Goal: Information Seeking & Learning: Learn about a topic

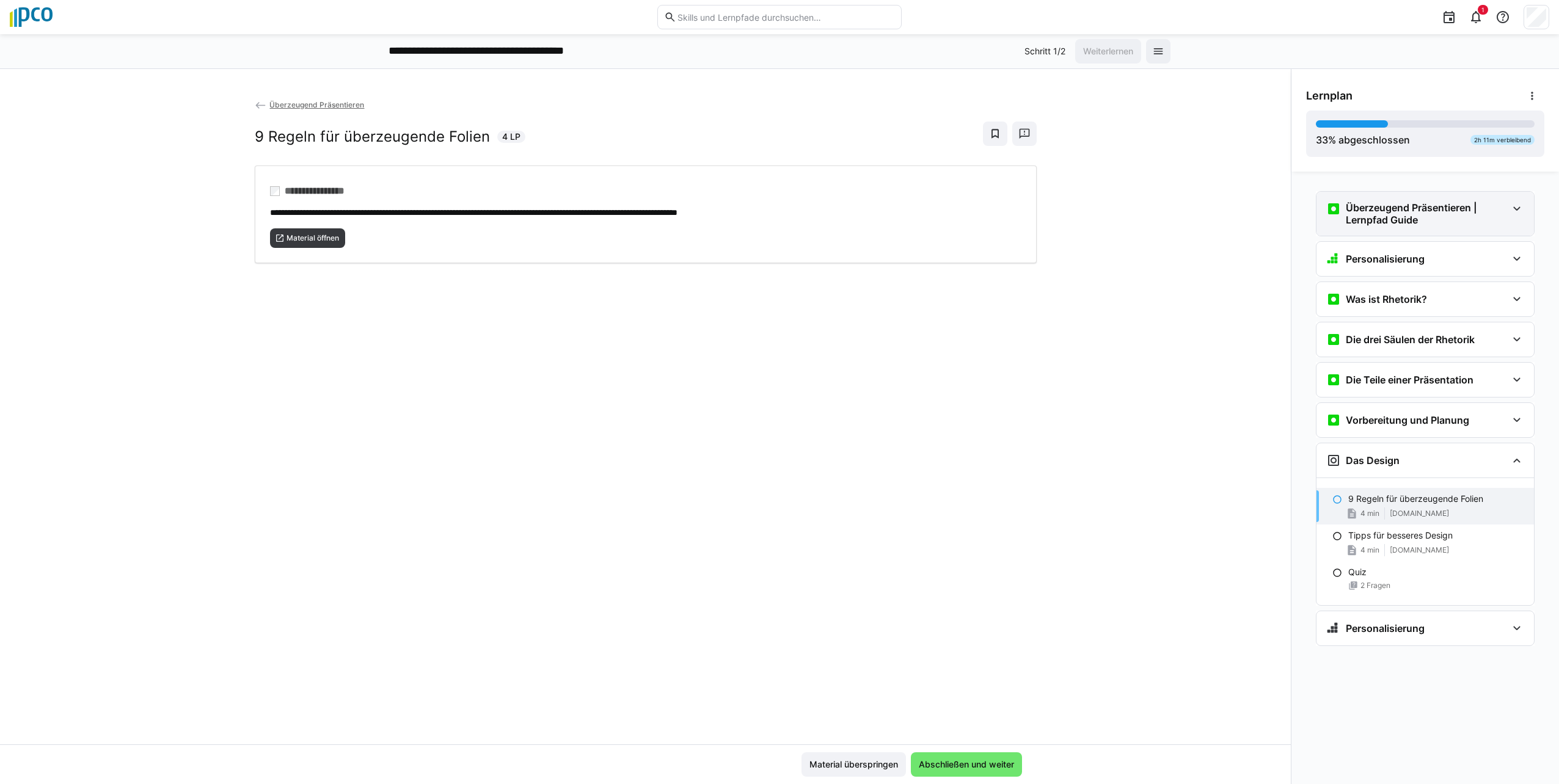
click at [775, 210] on div "Überzeugend Präsentieren | Lernpfad Guide" at bounding box center [1425, 214] width 218 height 44
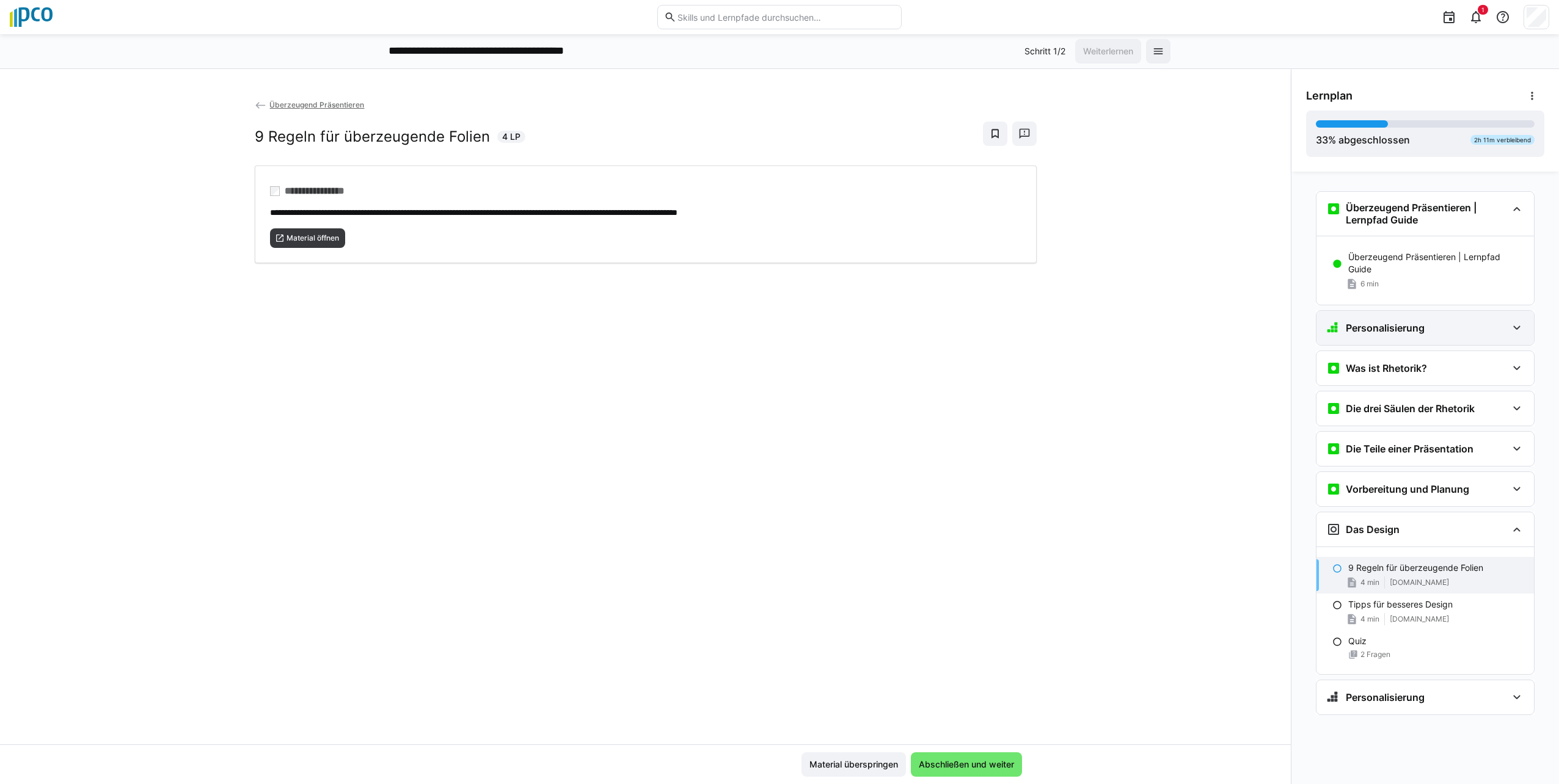
click at [775, 323] on eds-icon at bounding box center [1517, 328] width 15 height 15
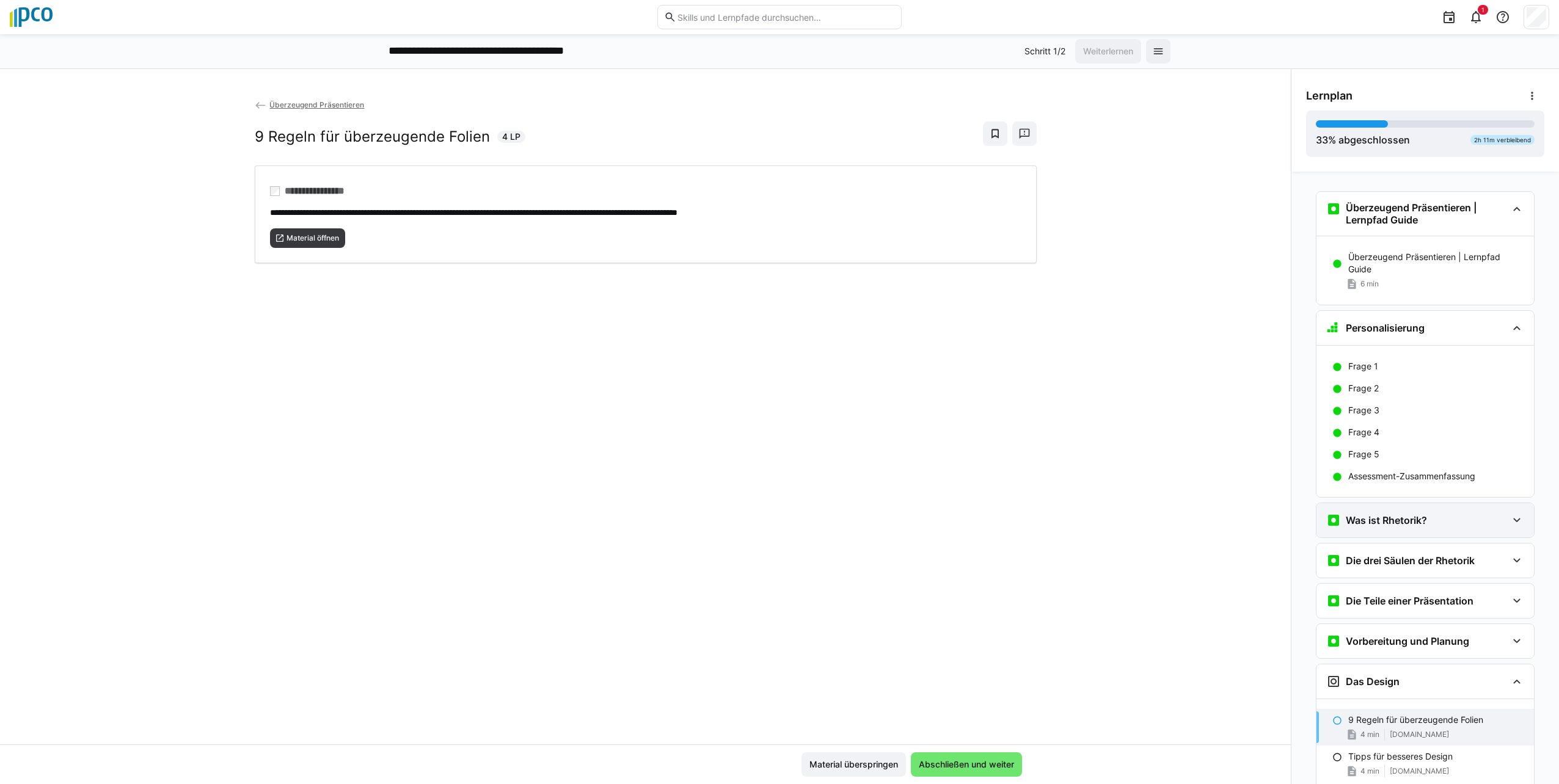
click at [775, 513] on eds-icon at bounding box center [1517, 520] width 15 height 15
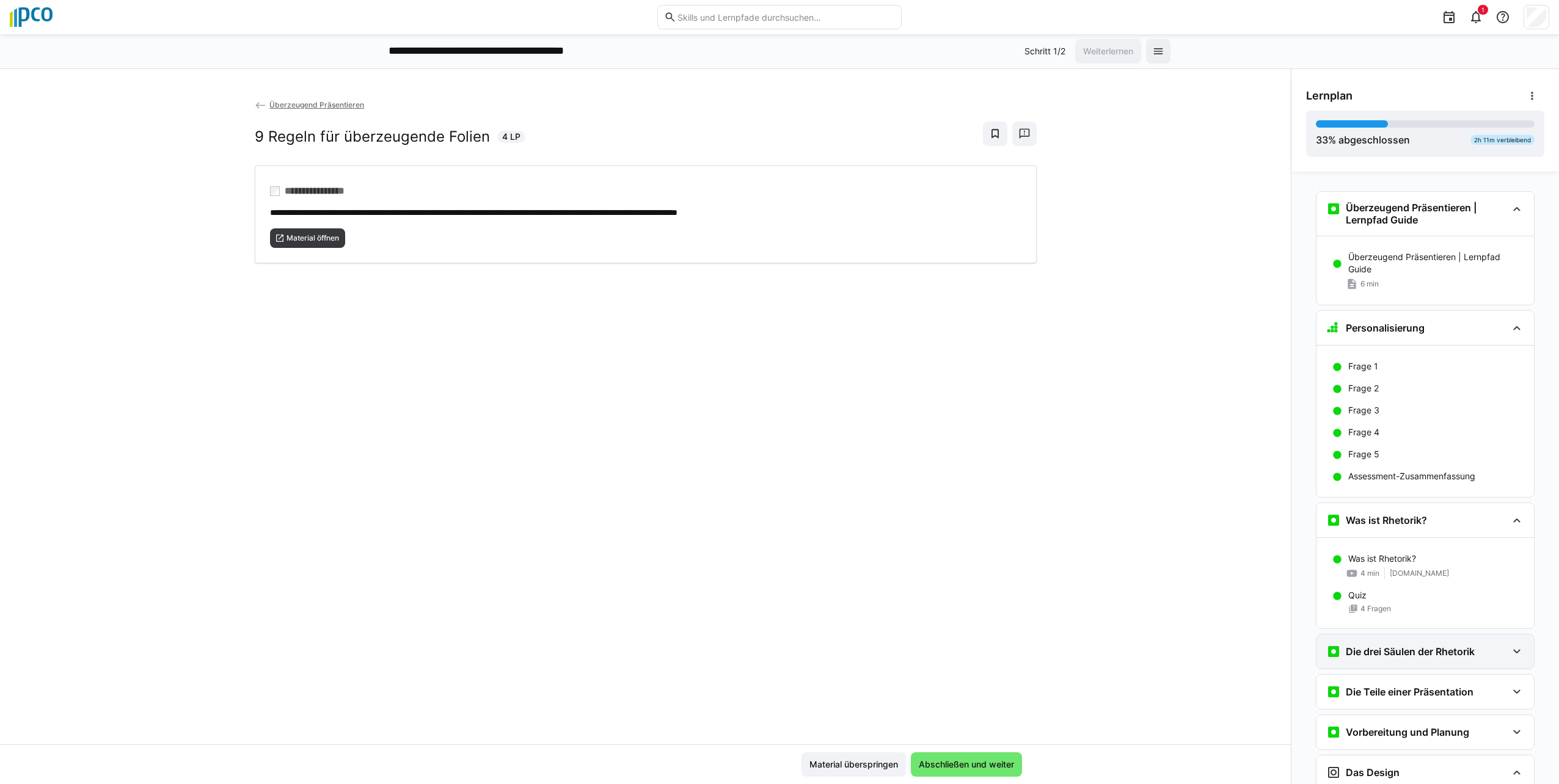
click at [775, 651] on eds-icon at bounding box center [1517, 651] width 15 height 15
click at [696, 15] on input "text" at bounding box center [786, 17] width 219 height 11
click at [775, 53] on div "**********" at bounding box center [779, 51] width 1559 height 35
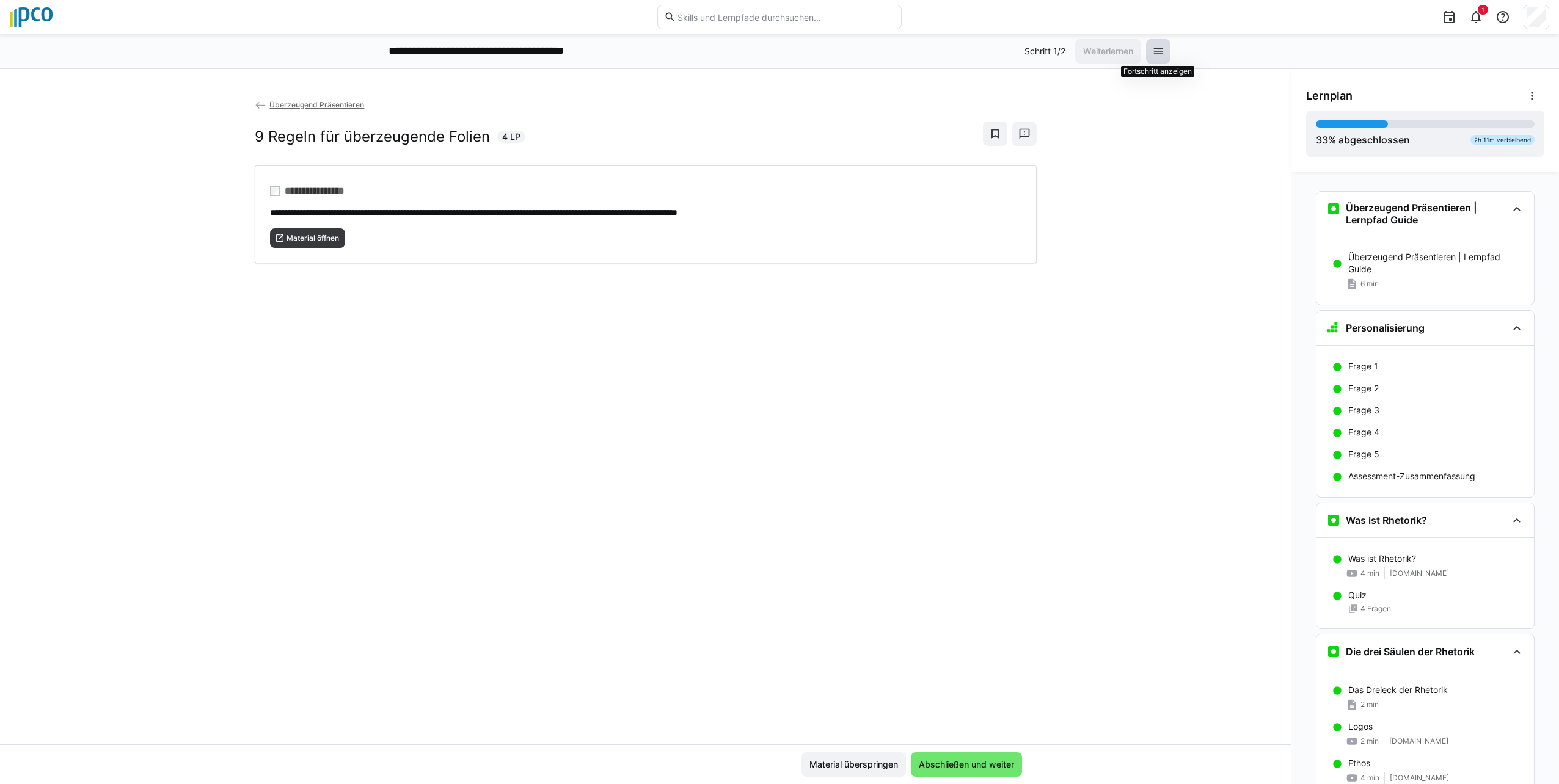
click at [775, 51] on eds-icon at bounding box center [1158, 51] width 12 height 12
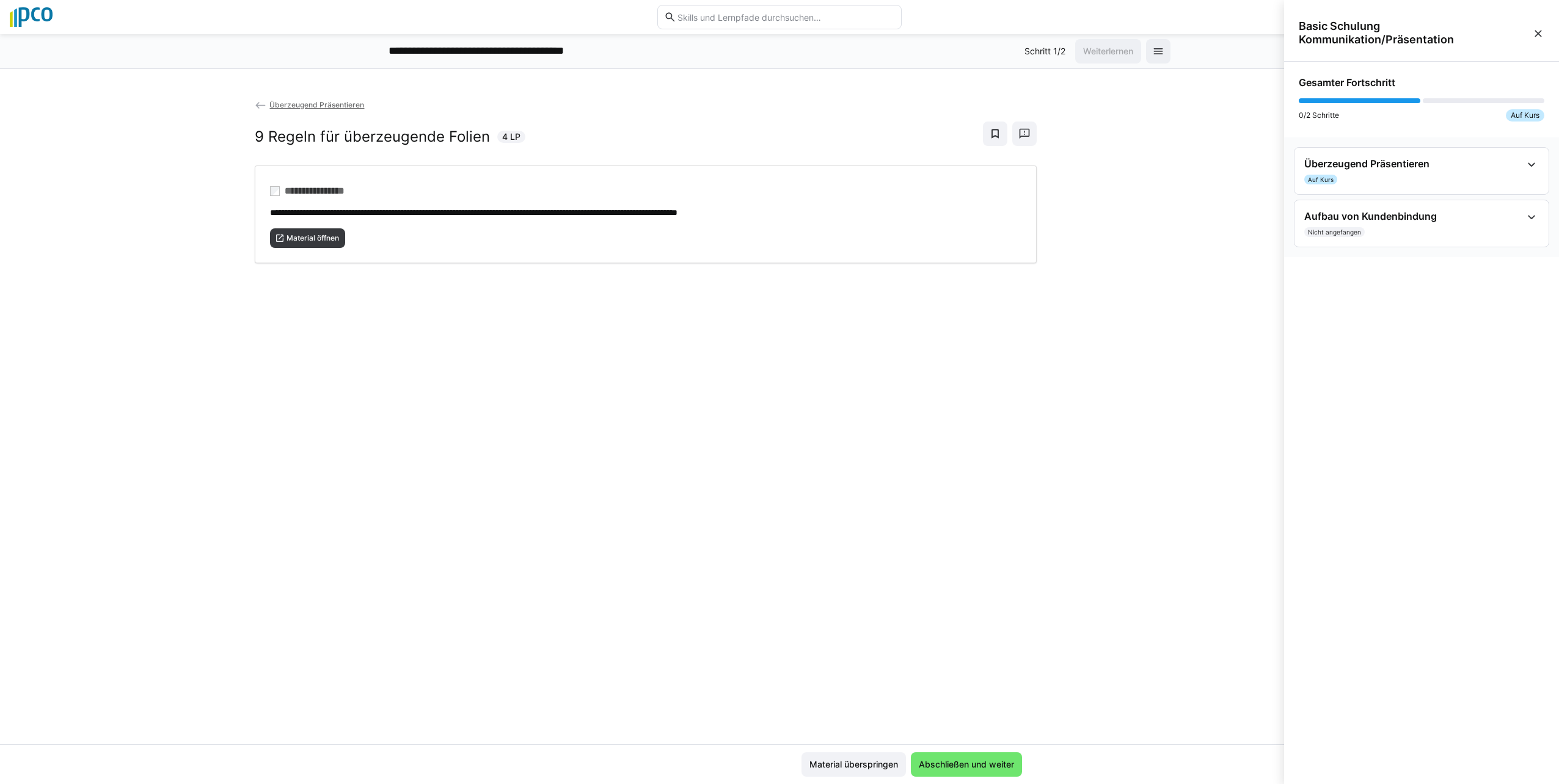
click at [775, 33] on eds-icon at bounding box center [1538, 33] width 12 height 12
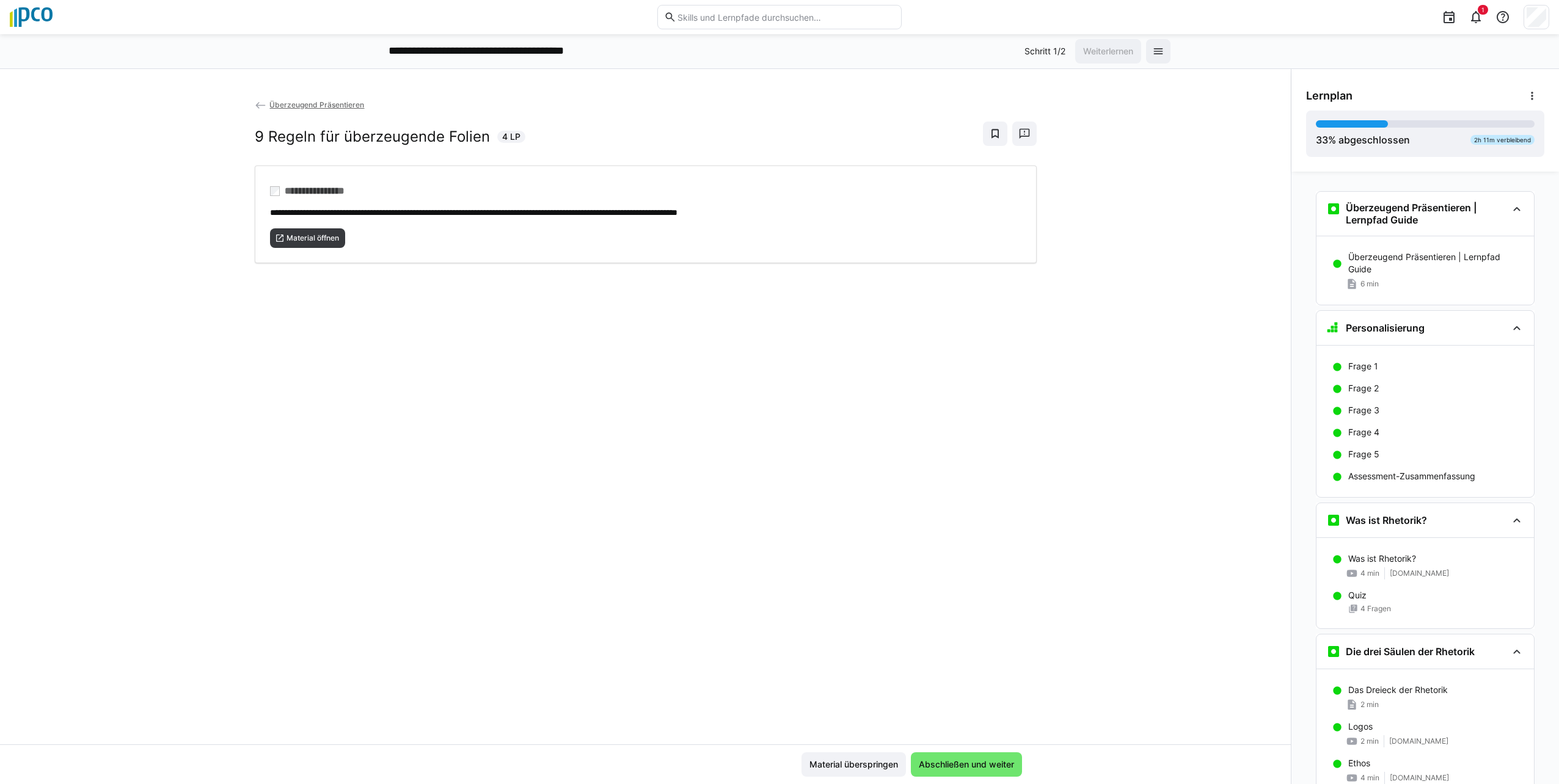
click at [726, 12] on input "text" at bounding box center [786, 17] width 219 height 11
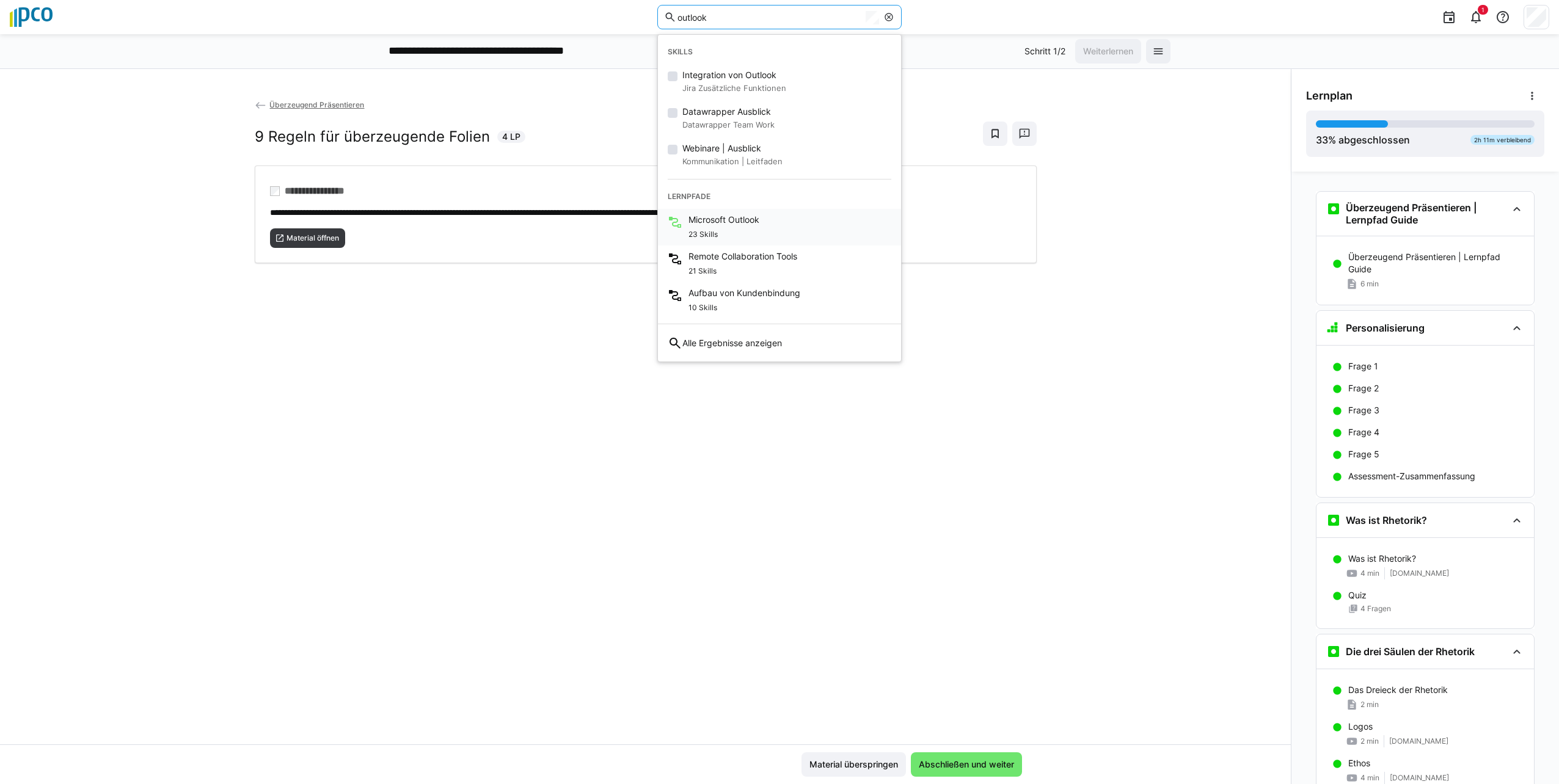
type input "outlook"
click at [736, 229] on div "23 Skills" at bounding box center [724, 233] width 71 height 15
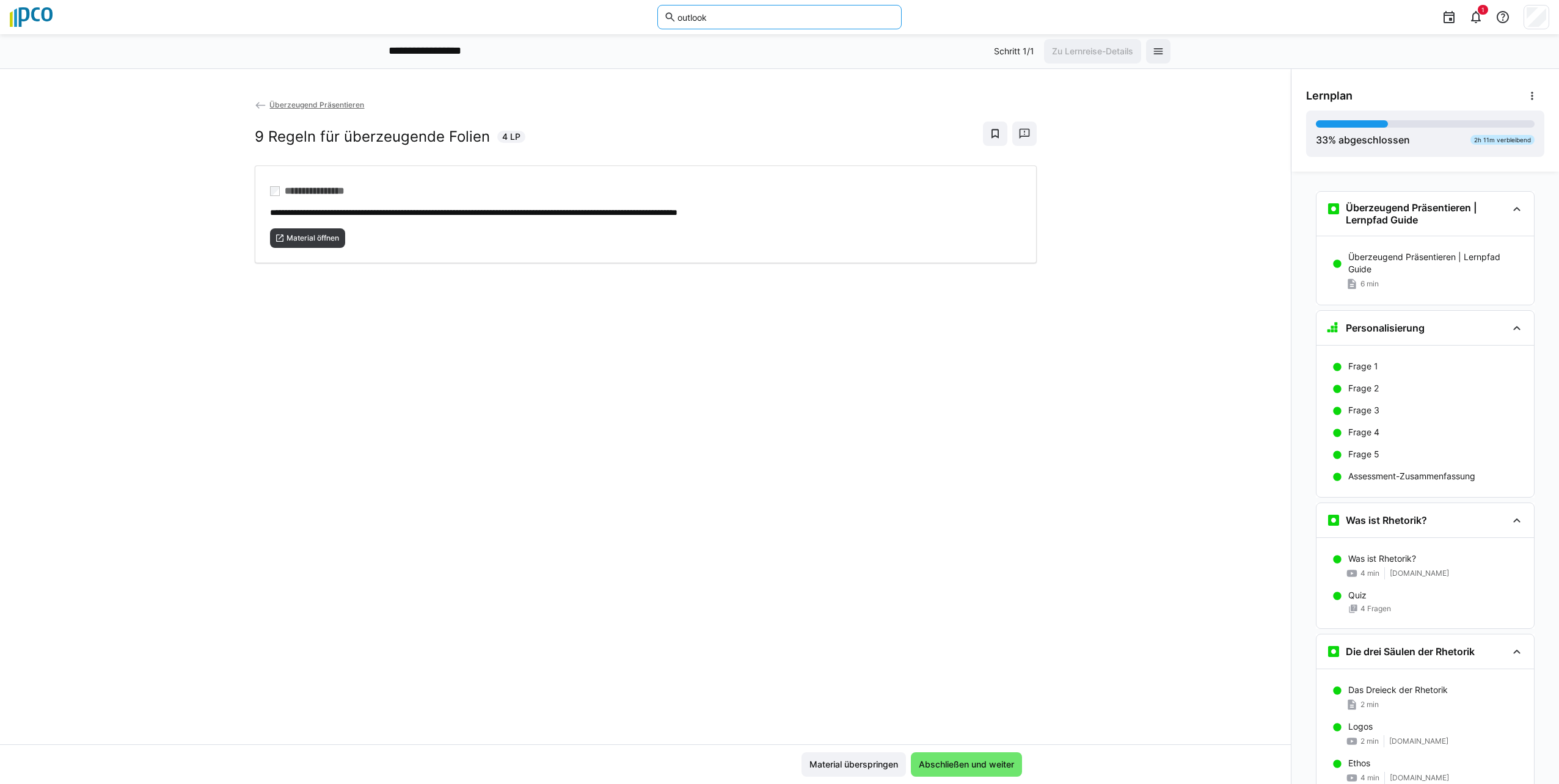
click at [762, 15] on input "outlook" at bounding box center [786, 17] width 219 height 11
click at [431, 48] on p "**********" at bounding box center [435, 51] width 94 height 16
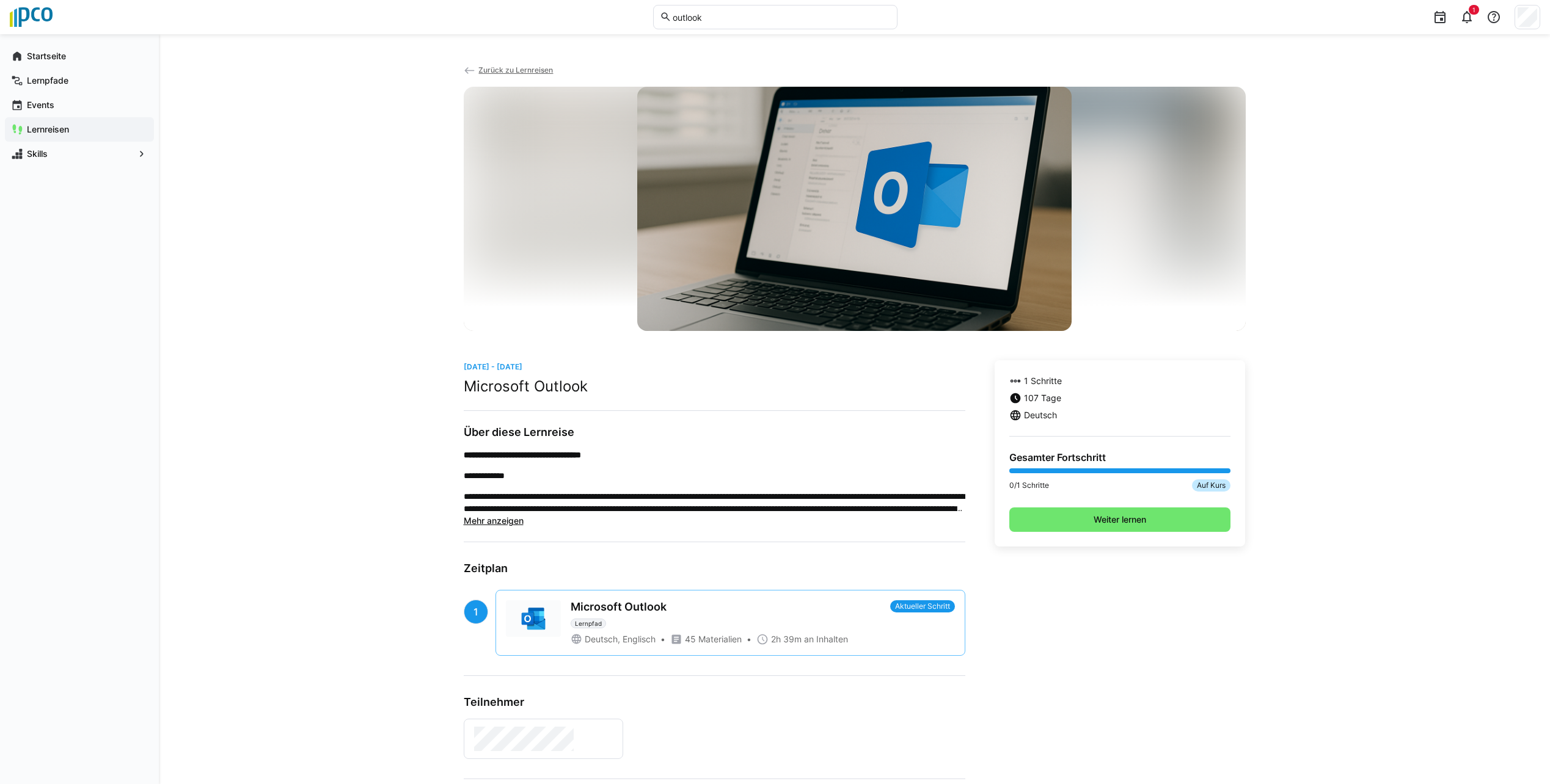
click at [775, 244] on div "**********" at bounding box center [854, 493] width 1391 height 919
click at [775, 518] on span "Weiter lernen" at bounding box center [1120, 519] width 56 height 12
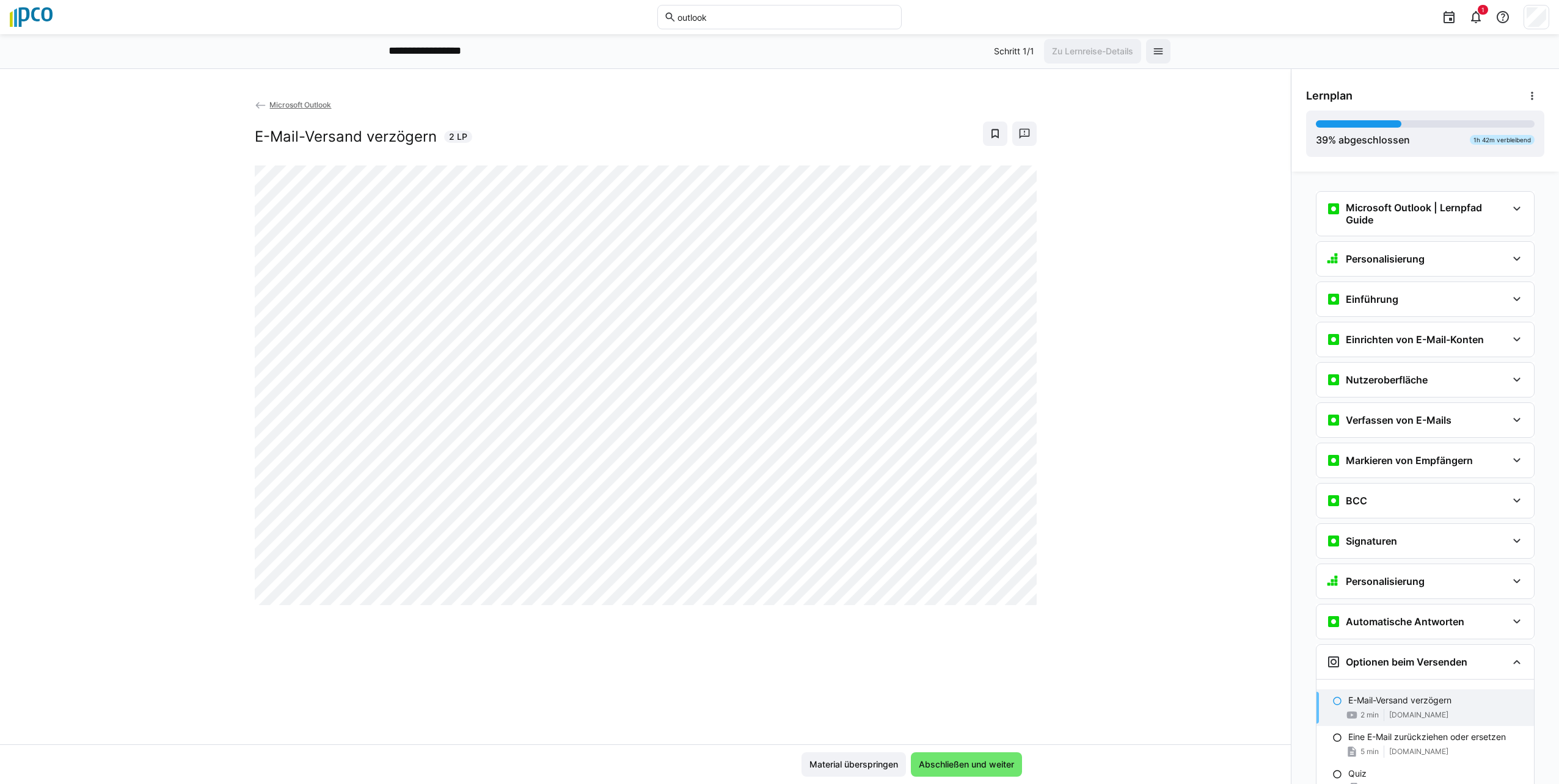
scroll to position [463, 0]
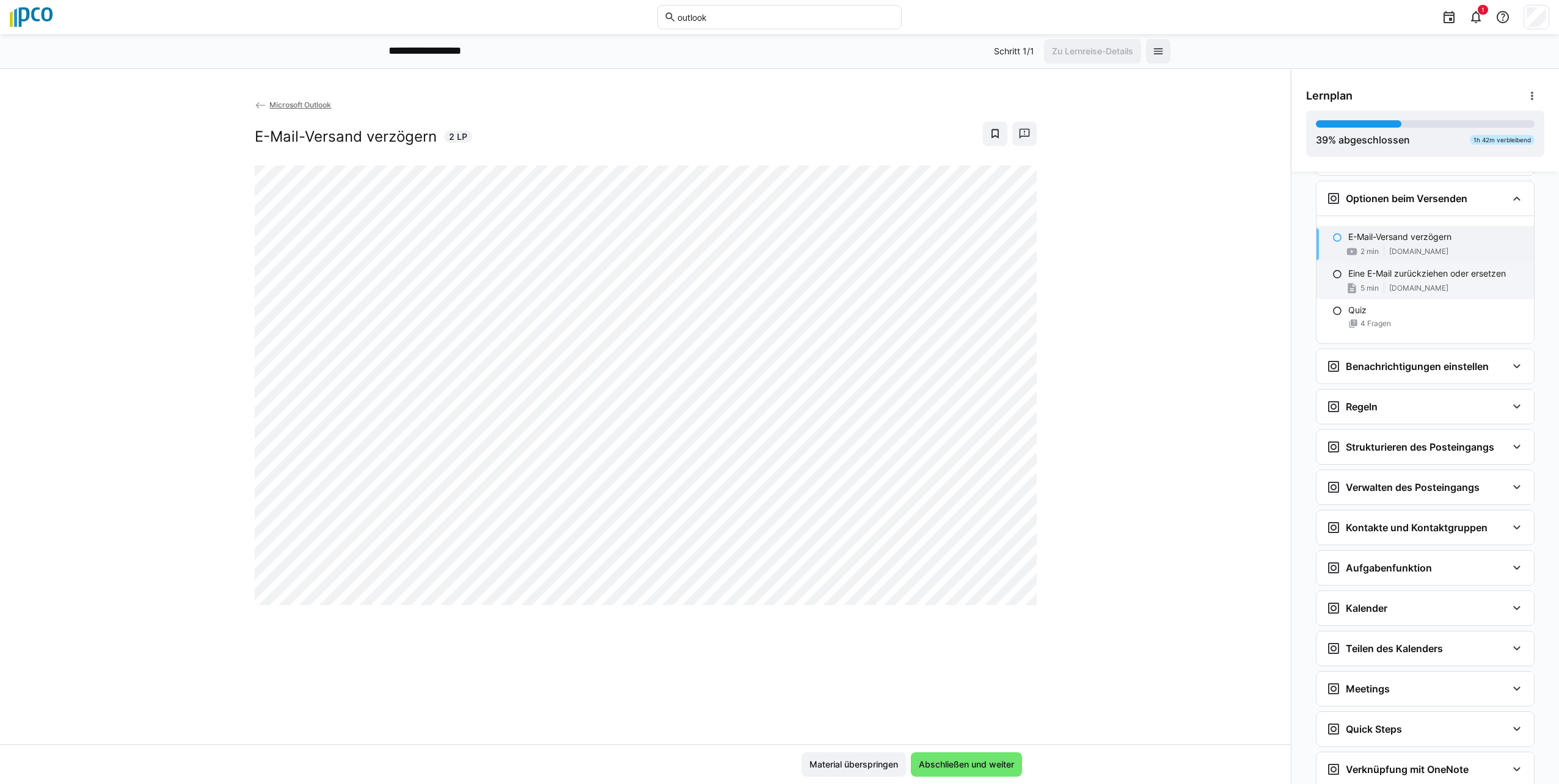
click at [775, 288] on span at bounding box center [1384, 288] width 1 height 12
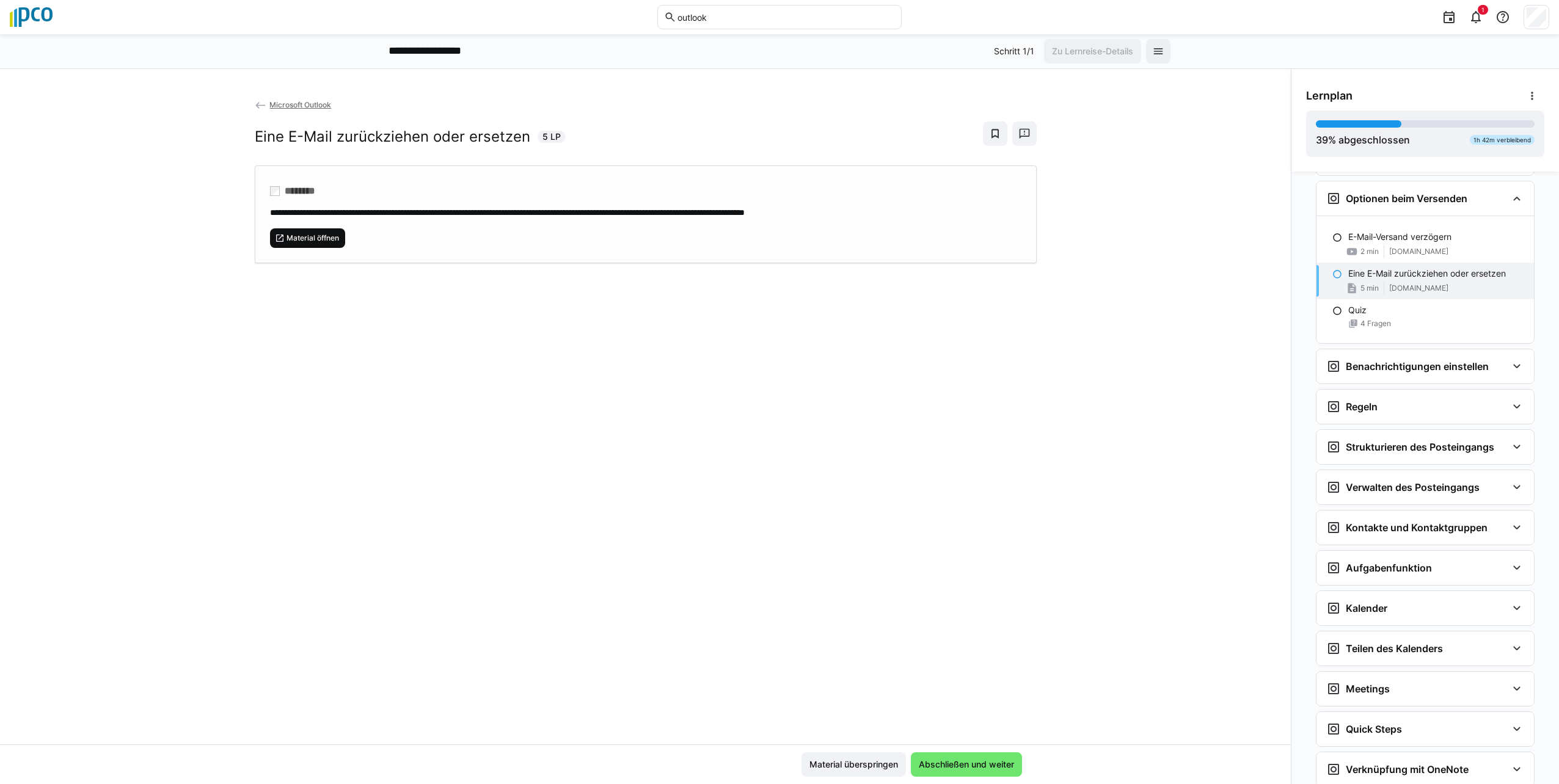
click at [300, 242] on span "Material öffnen" at bounding box center [313, 238] width 55 height 10
click at [775, 236] on div "E-Mail-Versand verzögern 2 min [DOMAIN_NAME]" at bounding box center [1425, 244] width 218 height 37
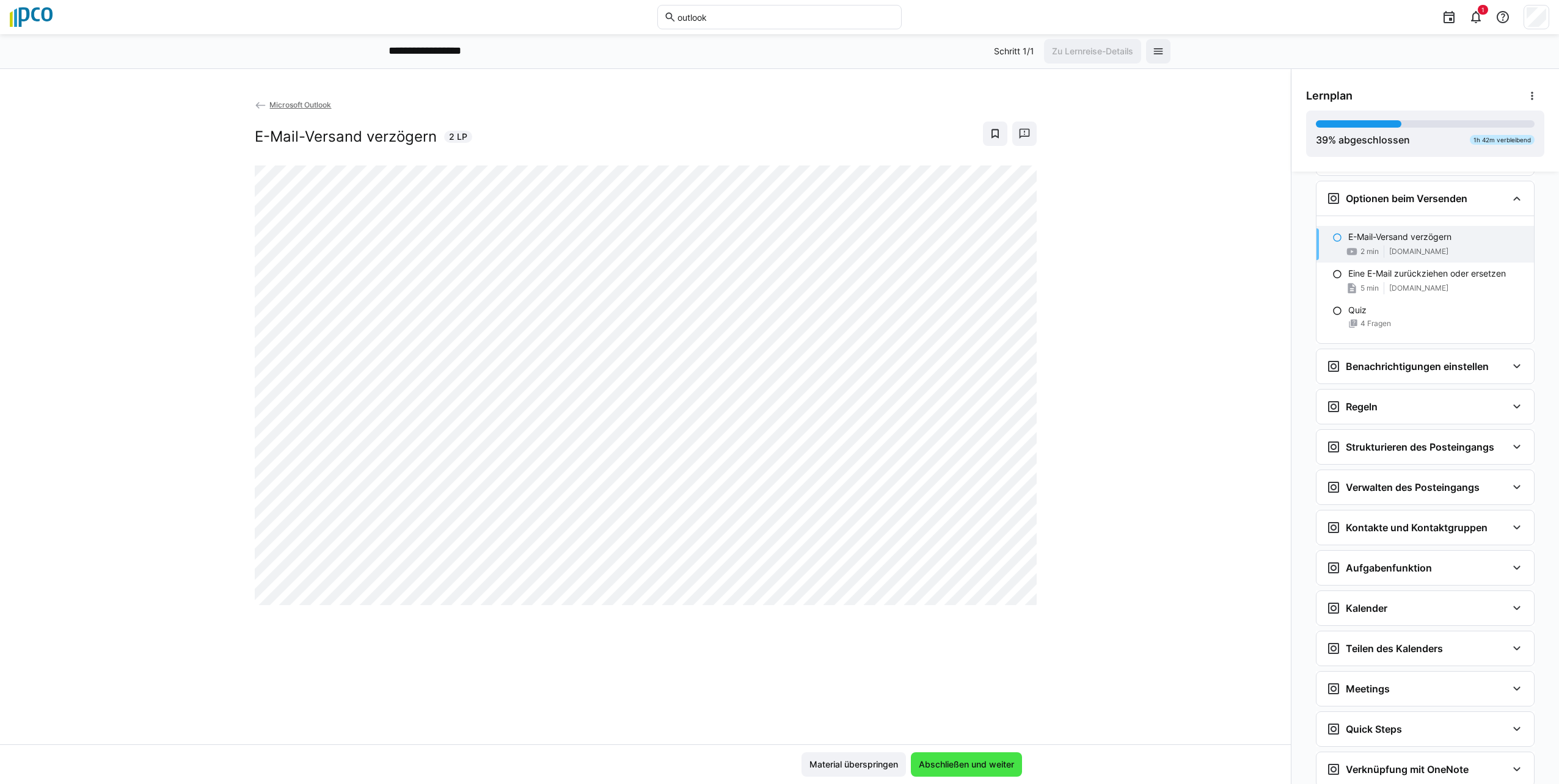
click at [775, 765] on span "Abschließen und weiter" at bounding box center [967, 764] width 99 height 12
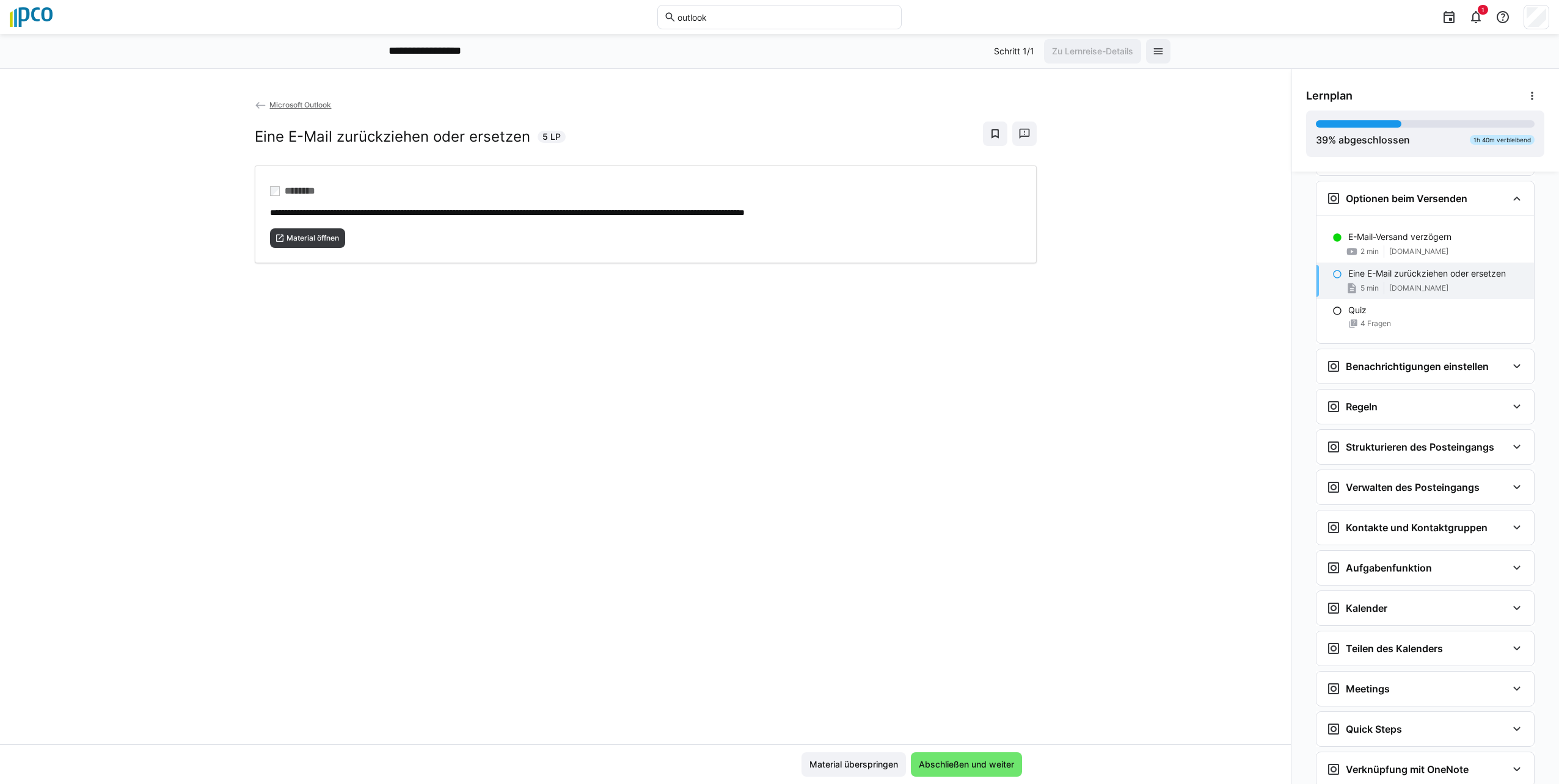
click at [775, 276] on eds-icon at bounding box center [1337, 274] width 10 height 10
click at [775, 761] on span "Abschließen und weiter" at bounding box center [967, 764] width 99 height 12
click at [309, 235] on span "Material öffnen" at bounding box center [313, 238] width 55 height 10
click at [775, 280] on div "Eine E-Mail zurückziehen oder ersetzen 5 min [DOMAIN_NAME]" at bounding box center [1425, 280] width 218 height 37
click at [775, 325] on span "4 Fragen" at bounding box center [1376, 323] width 31 height 10
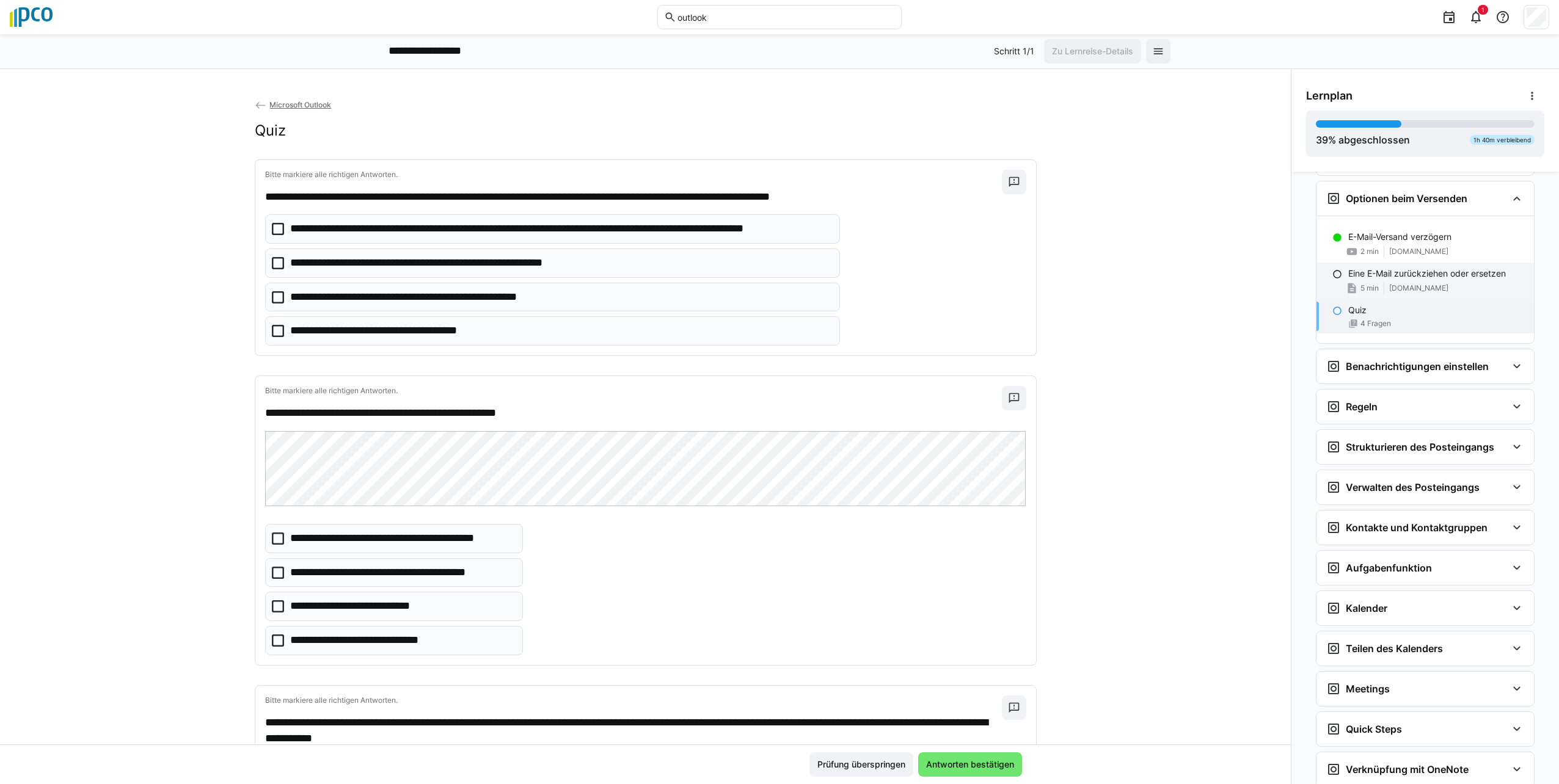
click at [775, 283] on div "Eine E-Mail zurückziehen oder ersetzen 5 min [DOMAIN_NAME]" at bounding box center [1425, 280] width 218 height 37
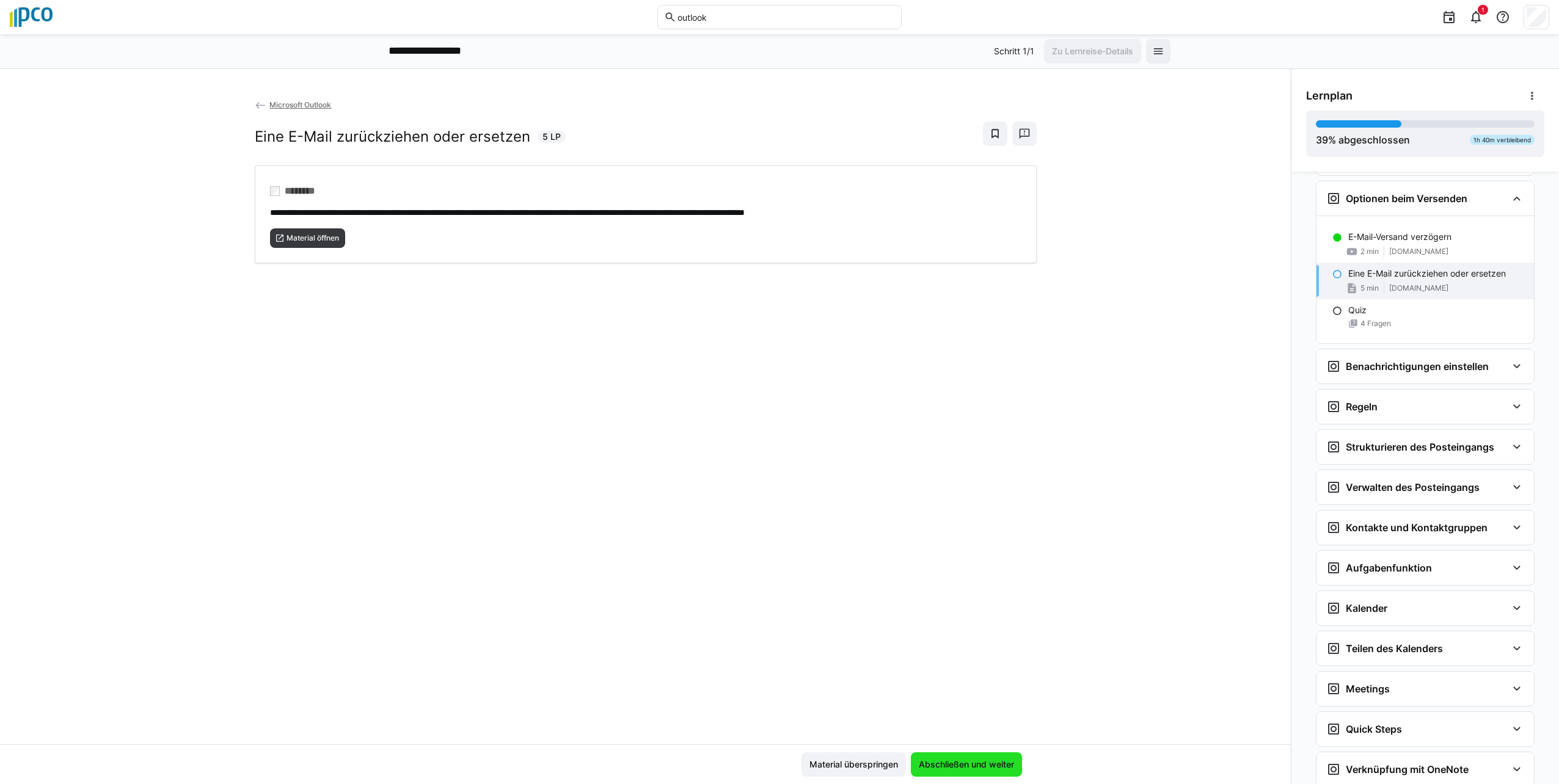
click at [775, 773] on span "Abschließen und weiter" at bounding box center [966, 765] width 111 height 24
click at [775, 749] on div "Es scheint, als hättest du das Material noch nicht abgeschlossen Material übers…" at bounding box center [645, 764] width 1291 height 40
click at [775, 766] on span "Material überspringen" at bounding box center [854, 764] width 92 height 12
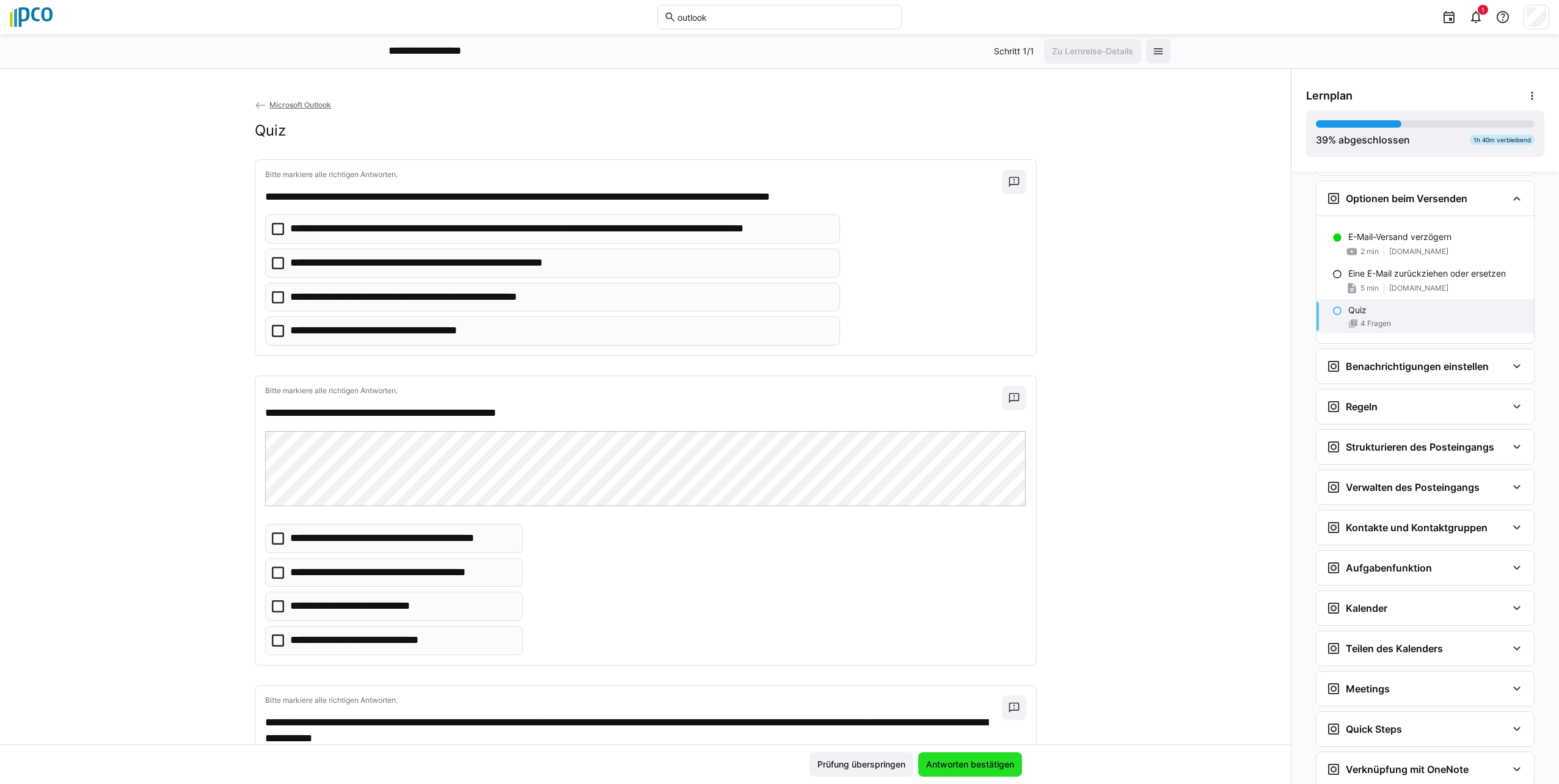
click at [775, 758] on span "Antworten bestätigen" at bounding box center [970, 765] width 104 height 24
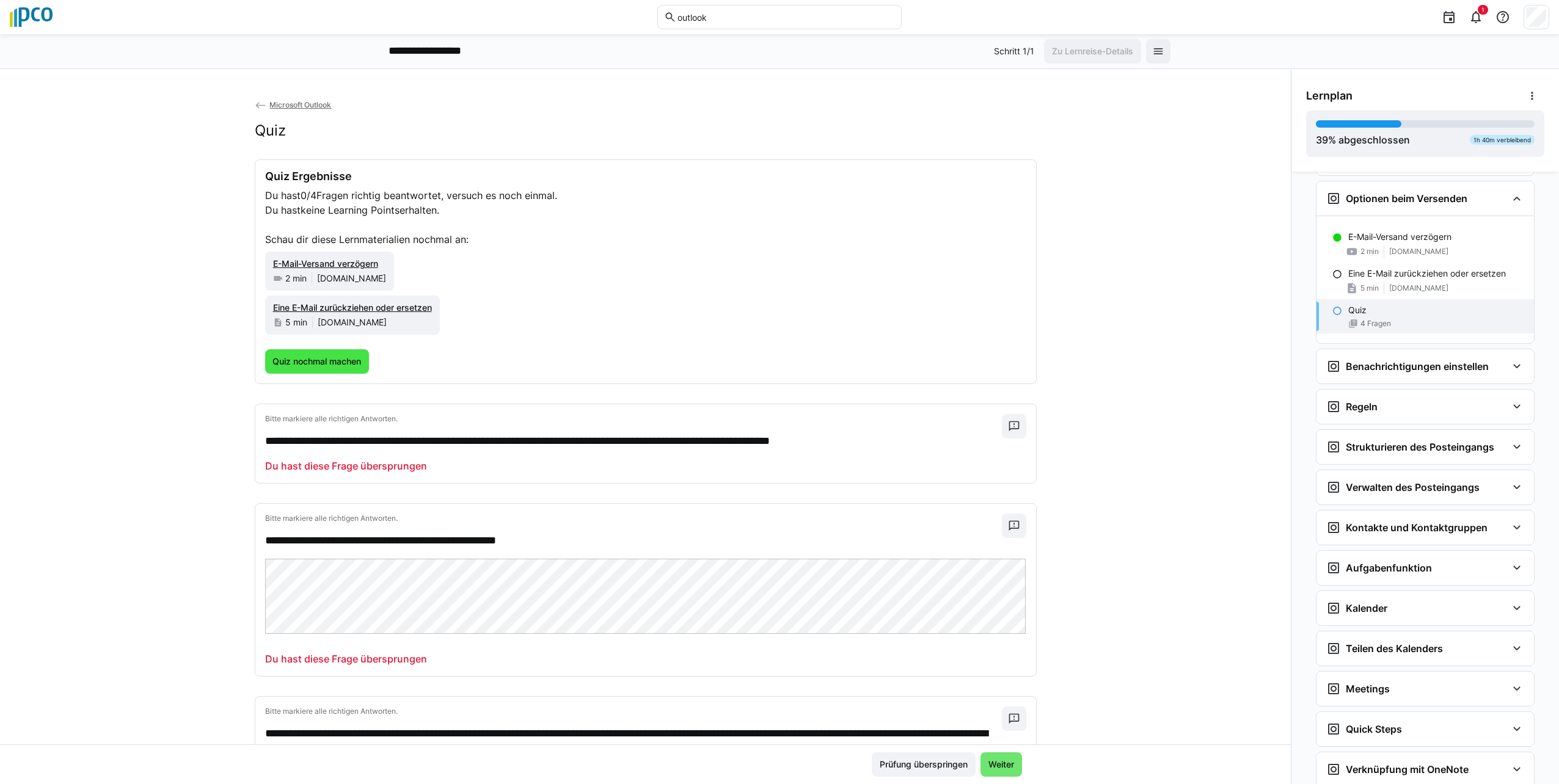
click at [313, 359] on span "Quiz nochmal machen" at bounding box center [317, 361] width 92 height 12
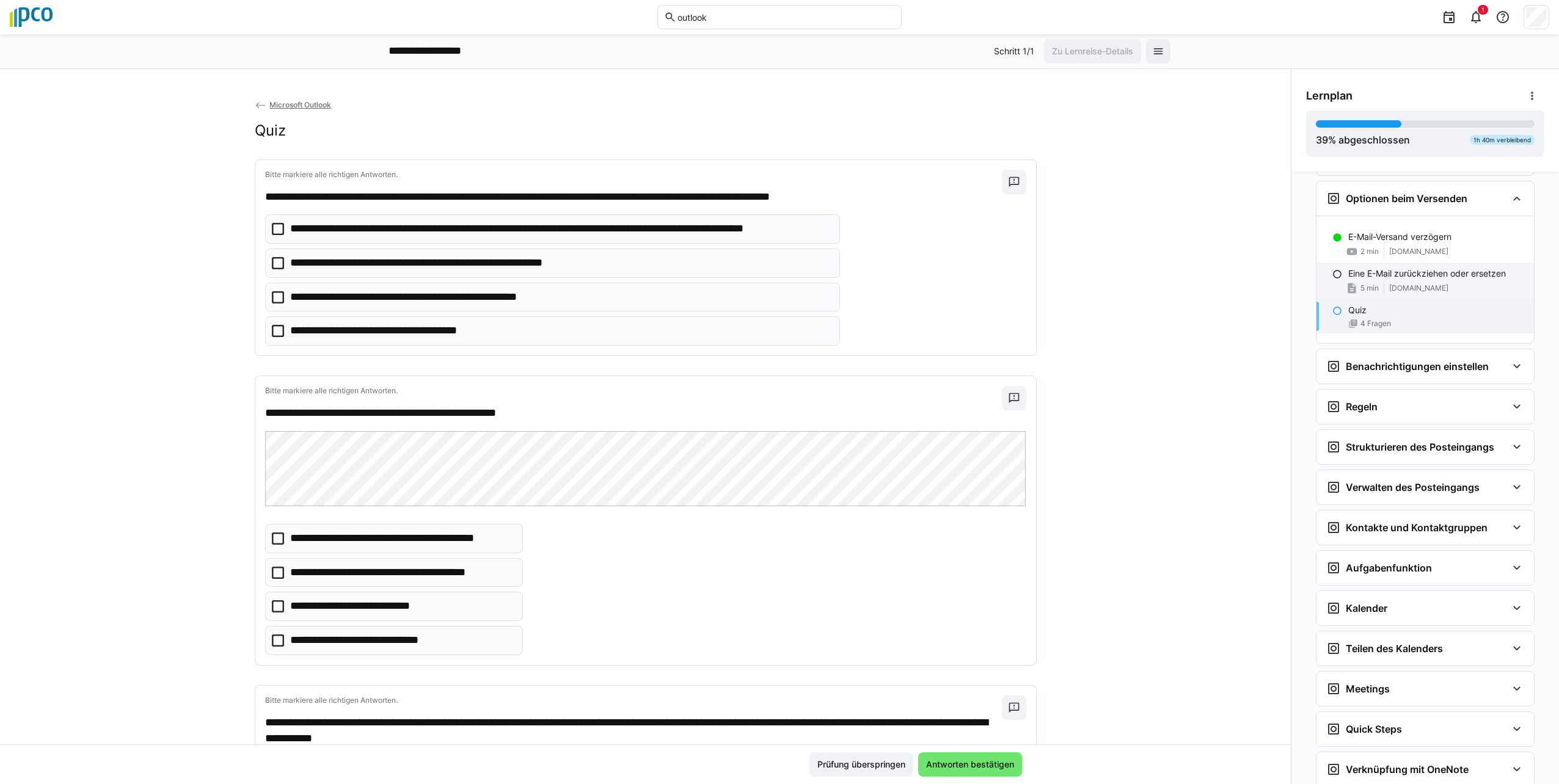
click at [775, 277] on p "Eine E-Mail zurückziehen oder ersetzen" at bounding box center [1427, 273] width 158 height 12
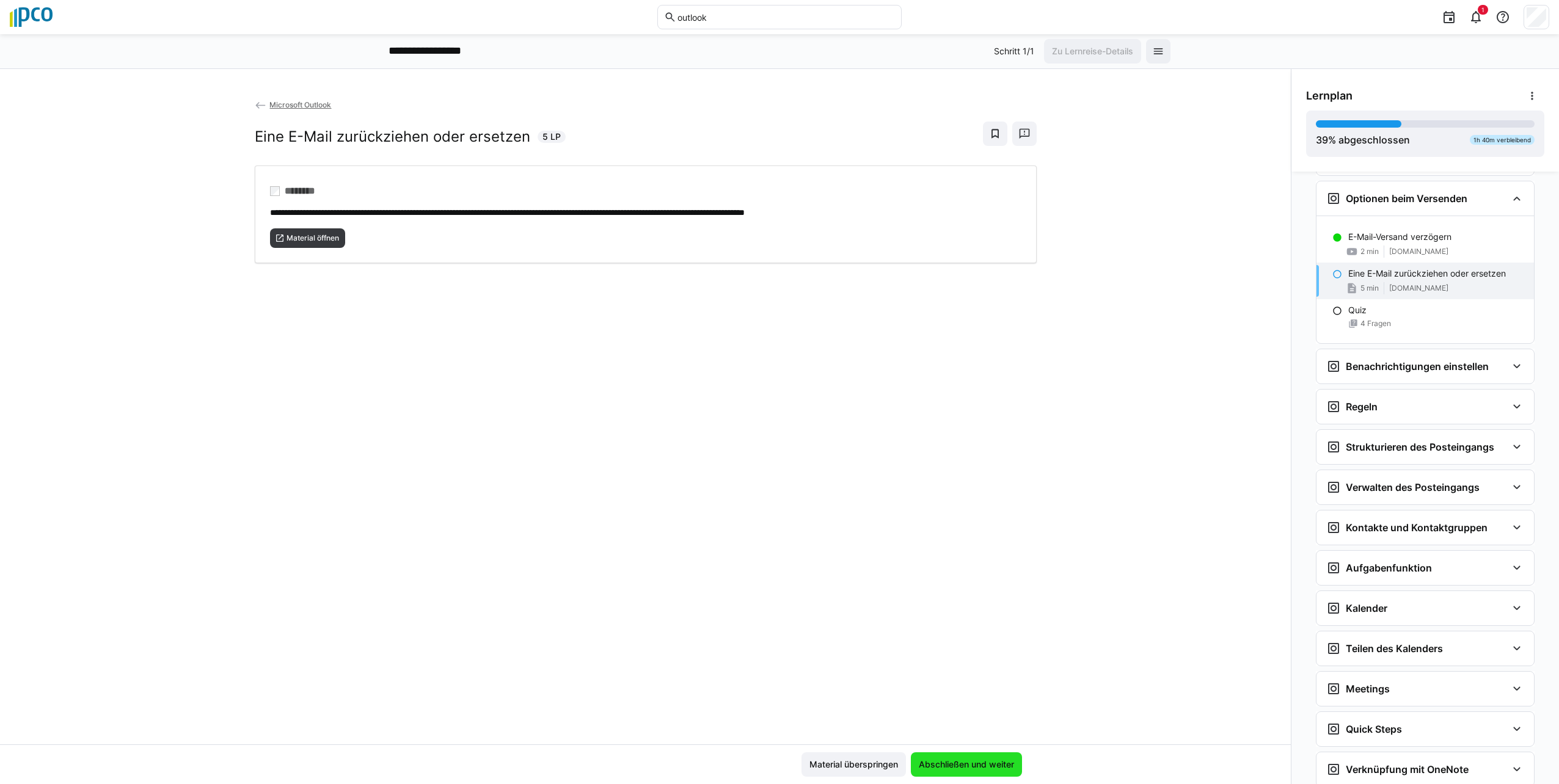
click at [775, 768] on span "Abschließen und weiter" at bounding box center [967, 764] width 99 height 12
click at [775, 754] on span "Abschließen und weiter" at bounding box center [966, 765] width 111 height 24
click at [309, 239] on span "Material öffnen" at bounding box center [313, 238] width 55 height 10
